Goal: Navigation & Orientation: Find specific page/section

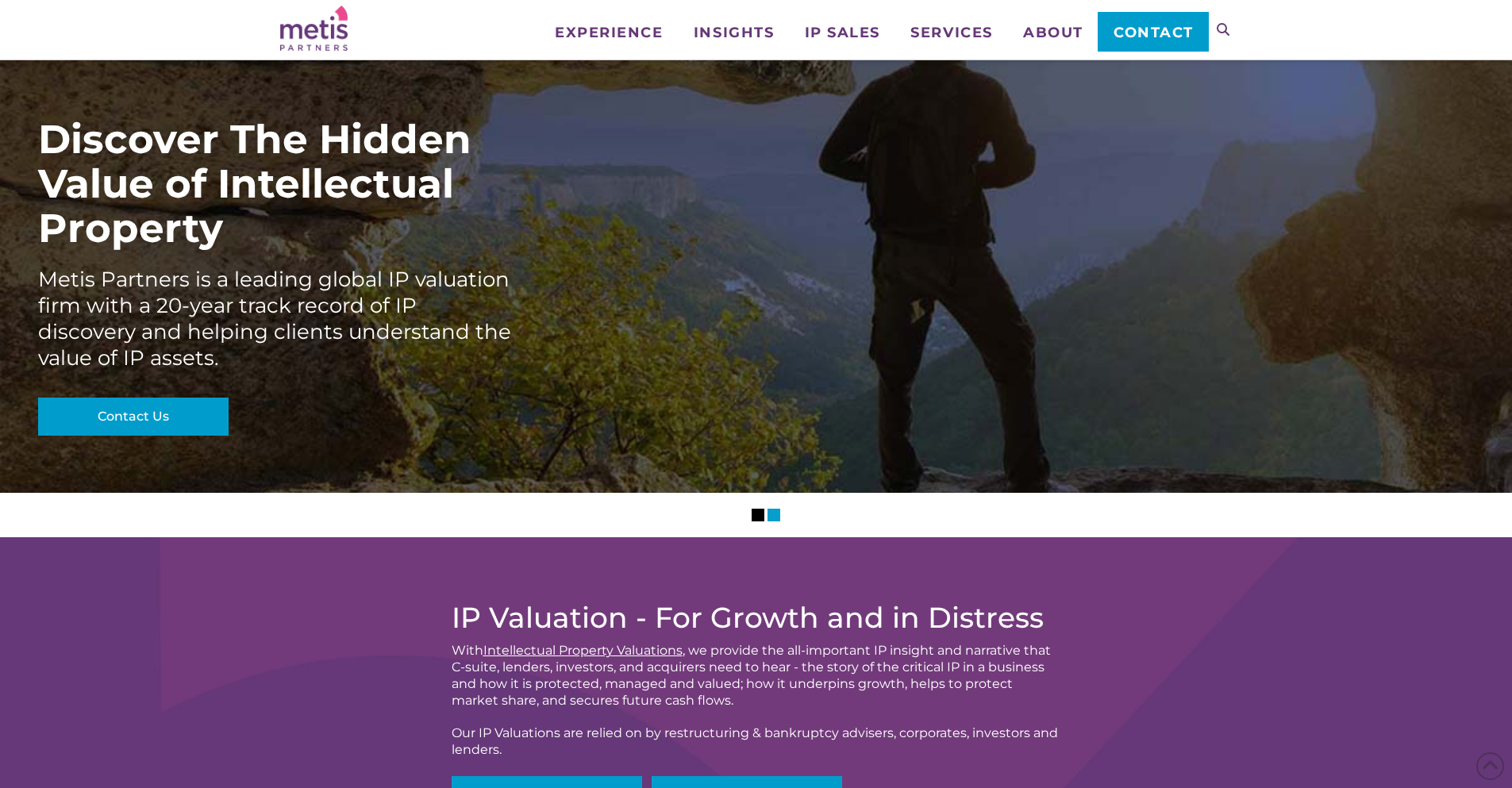
scroll to position [5361, 0]
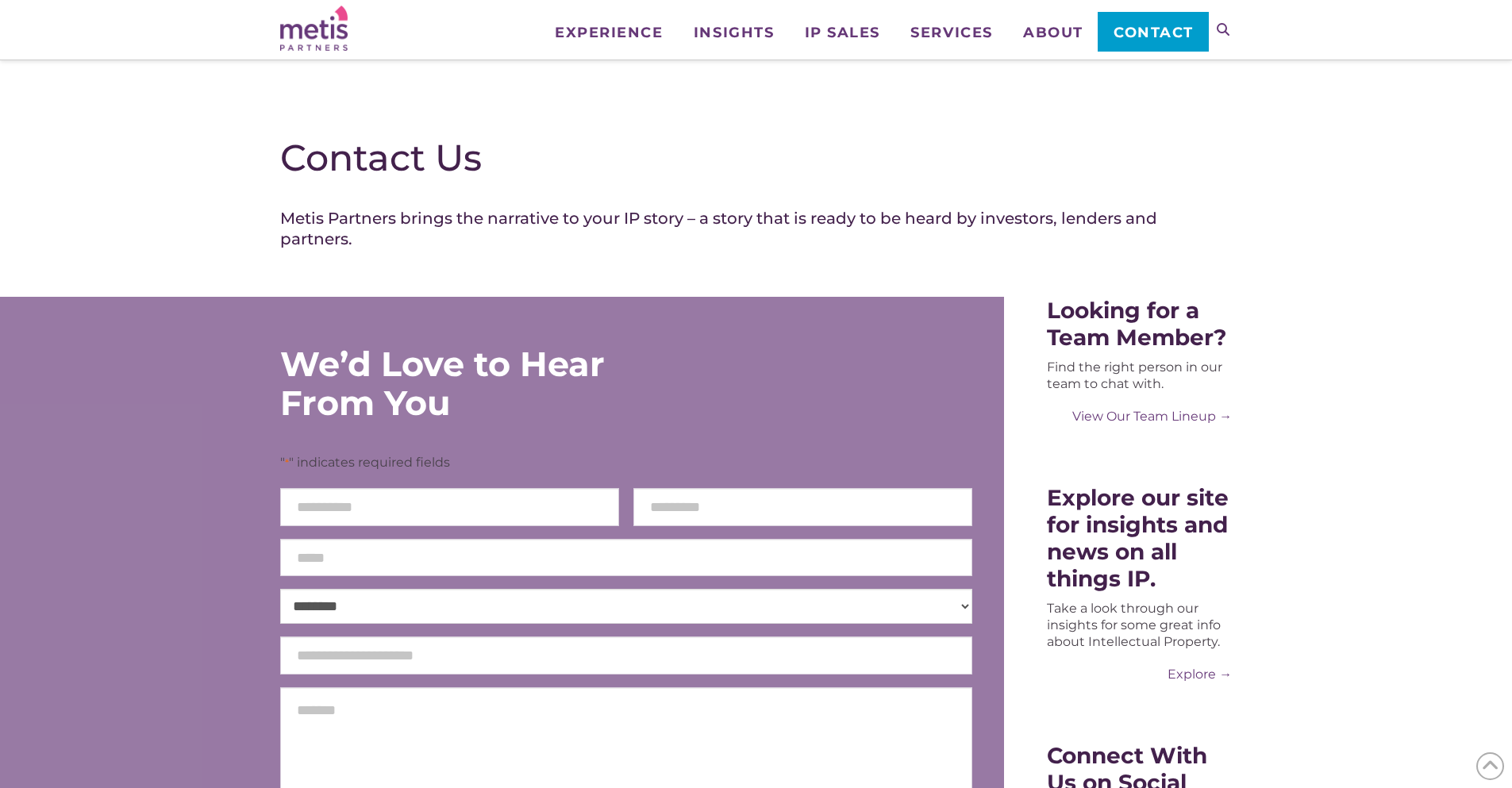
scroll to position [2444, 0]
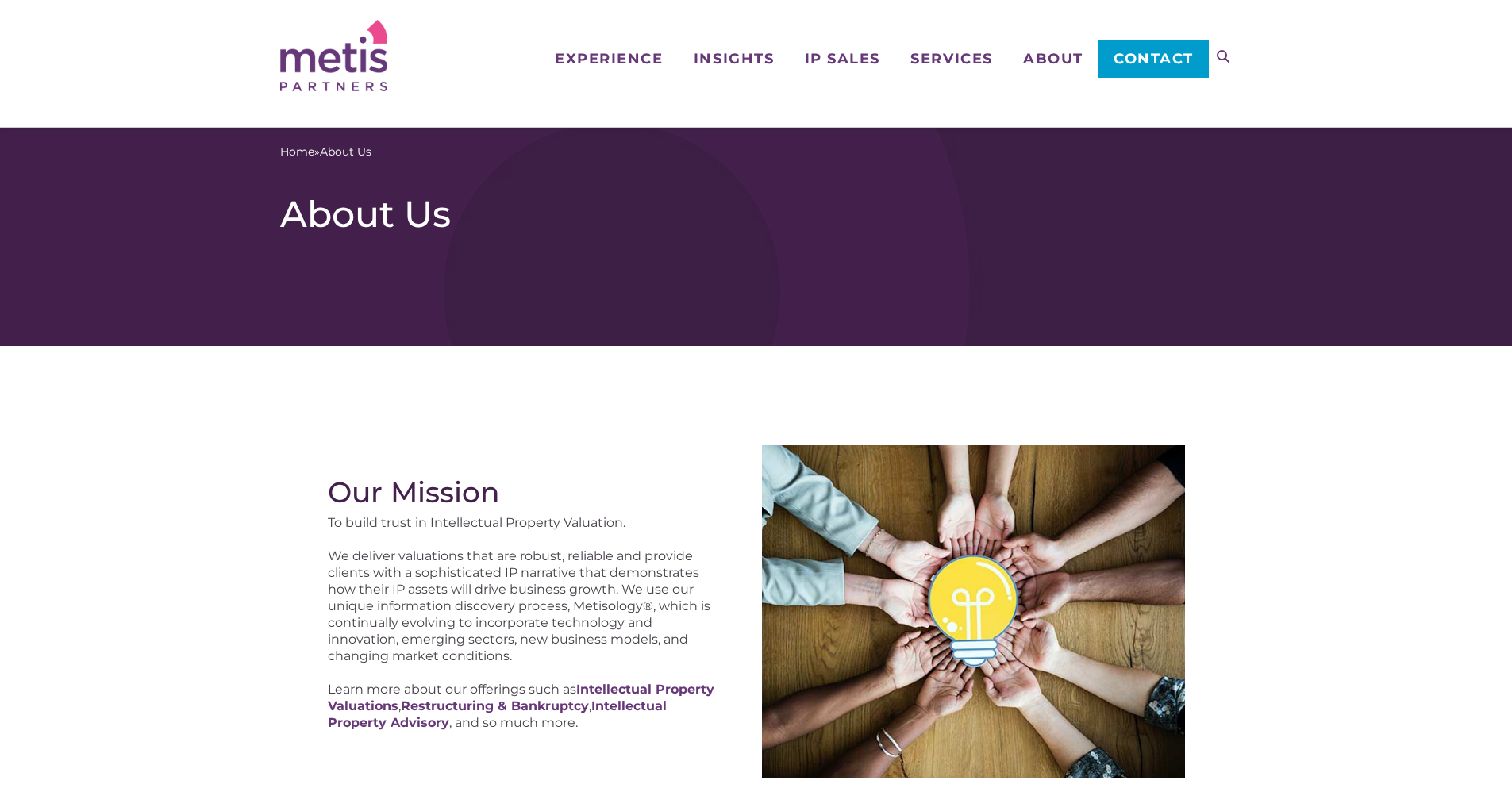
scroll to position [2943, 0]
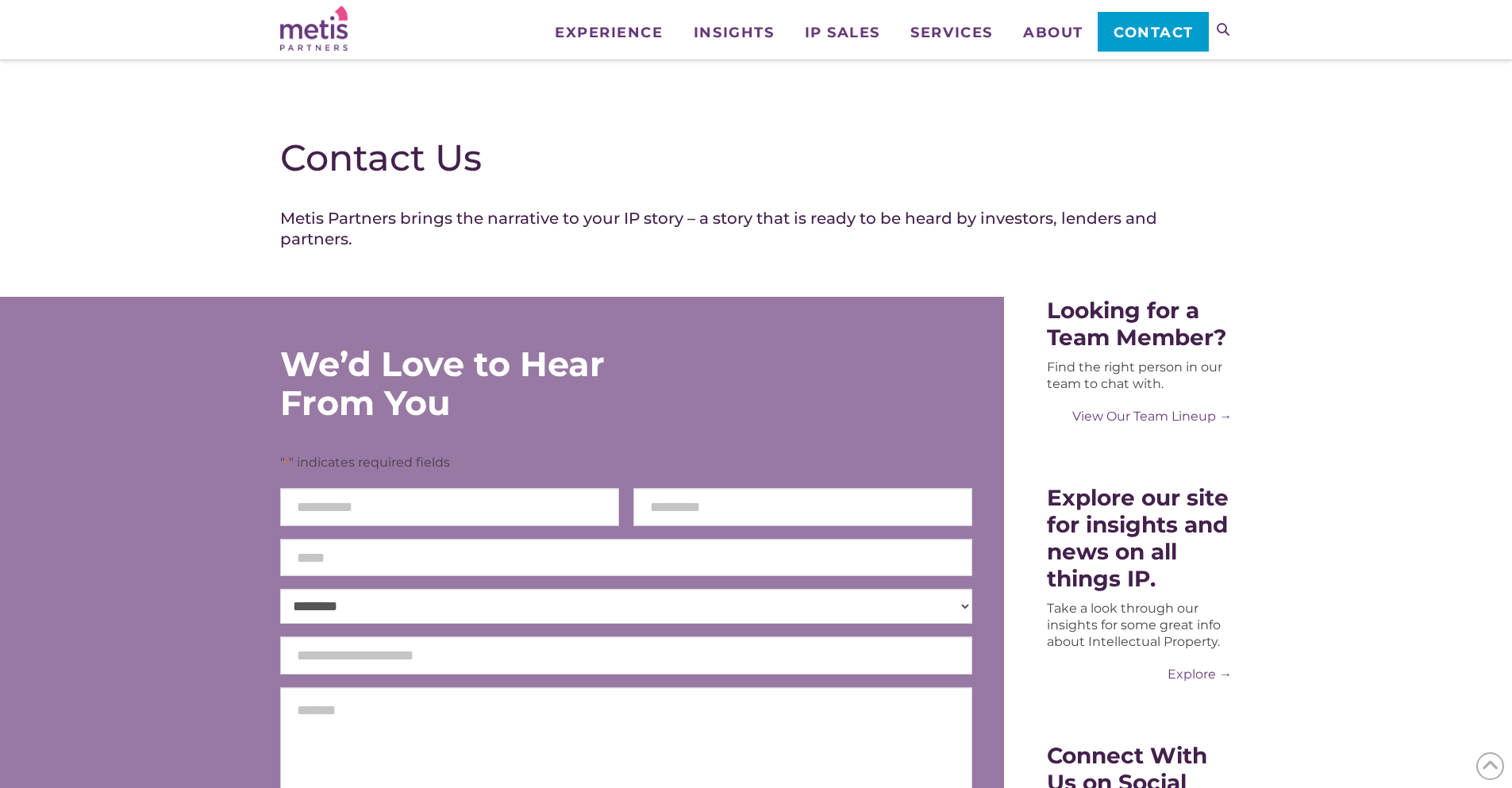
scroll to position [2444, 0]
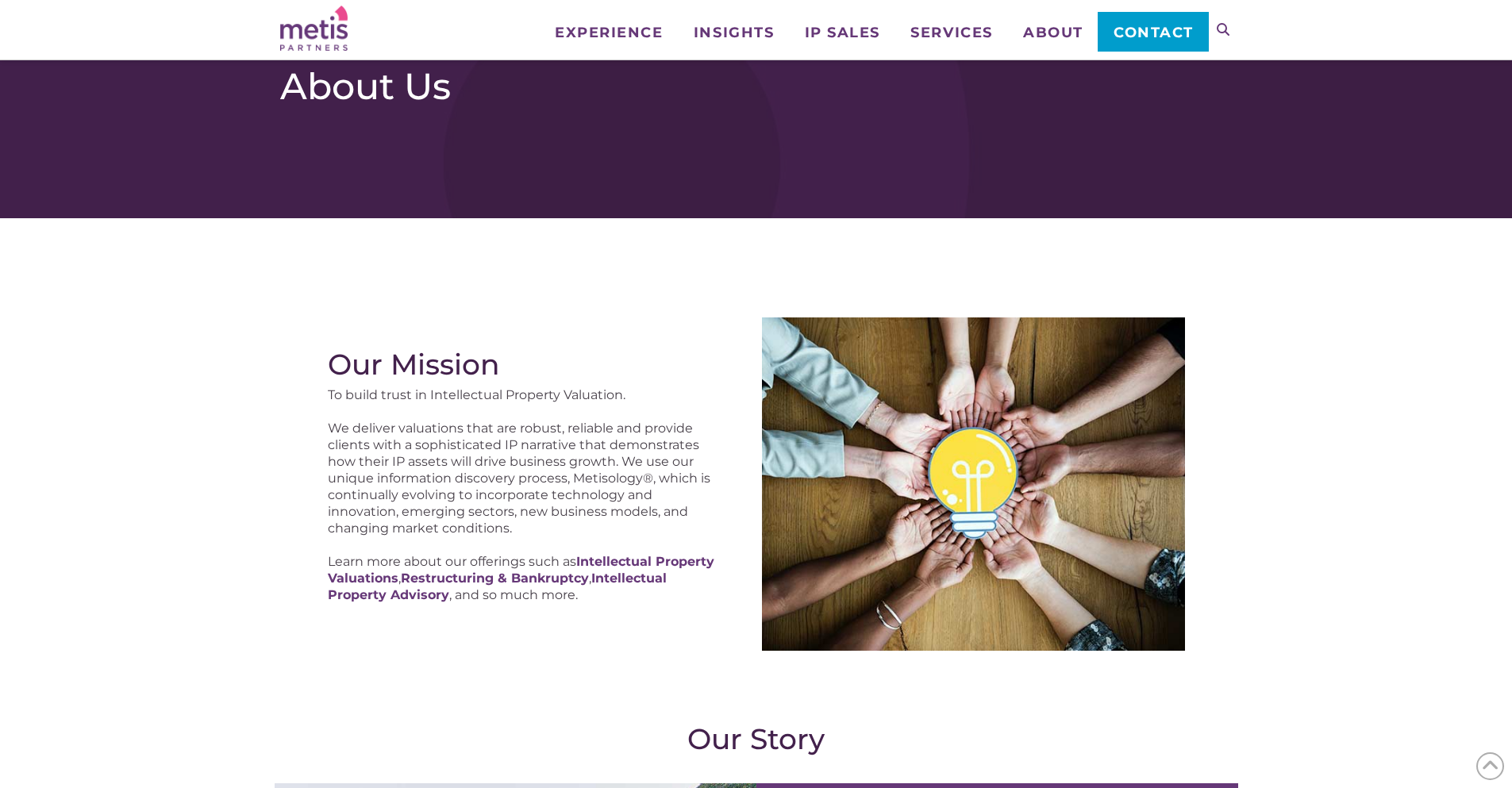
scroll to position [2943, 0]
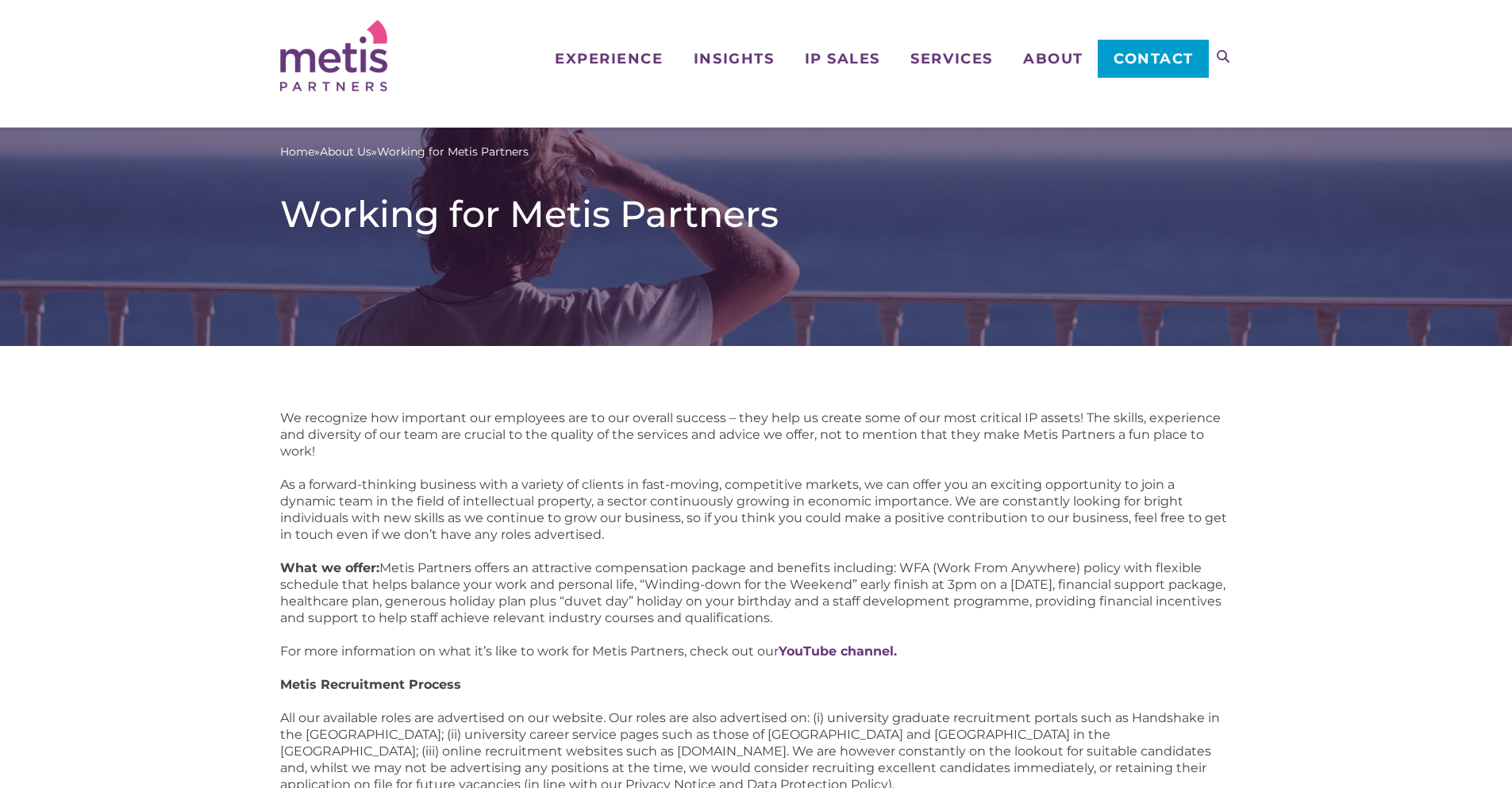
scroll to position [2436, 0]
